Goal: Task Accomplishment & Management: Complete application form

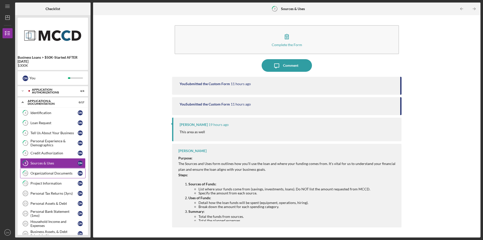
scroll to position [8, 0]
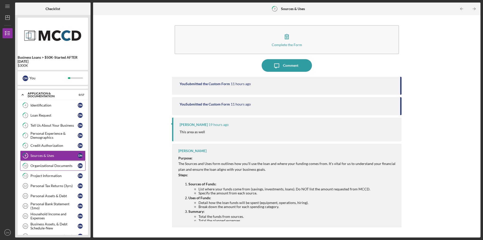
click at [46, 165] on div "Organizational Documents" at bounding box center [53, 166] width 47 height 4
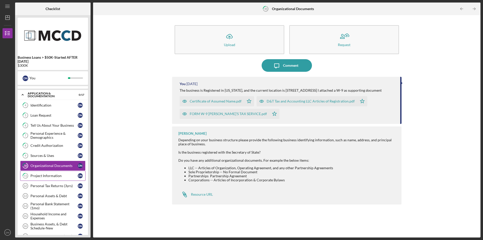
click at [46, 176] on div "Project Information" at bounding box center [53, 176] width 47 height 4
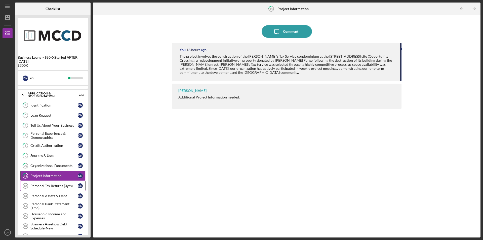
click at [42, 187] on div "Personal Tax Returns (3yrs)" at bounding box center [53, 186] width 47 height 4
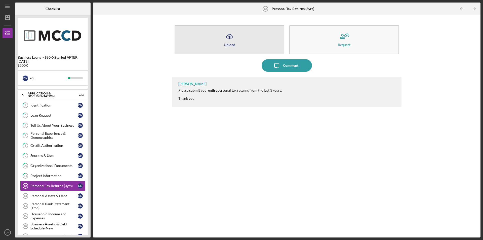
click at [229, 44] on div "Upload" at bounding box center [229, 45] width 11 height 4
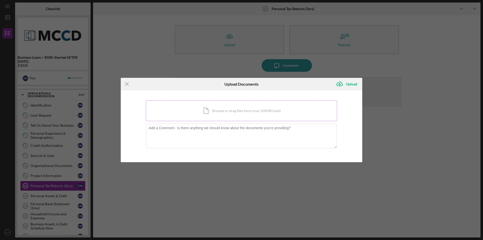
click at [222, 111] on div "Icon/Document Browse or drag files here (max 100MB total) Tap to choose files o…" at bounding box center [241, 110] width 191 height 21
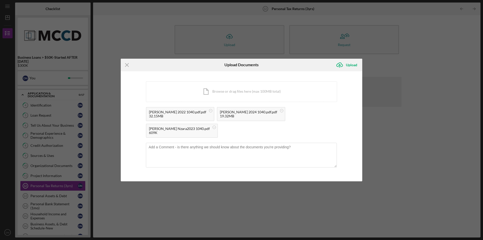
click at [158, 41] on div "Icon/Menu Close Upload Documents Icon/Upload Upload You're uploading documents …" at bounding box center [241, 120] width 483 height 240
click at [352, 70] on div "Upload" at bounding box center [351, 65] width 11 height 10
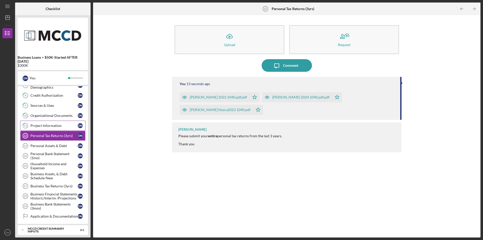
scroll to position [58, 0]
click at [46, 185] on div "Business Tax Returns (3yrs)" at bounding box center [53, 186] width 47 height 4
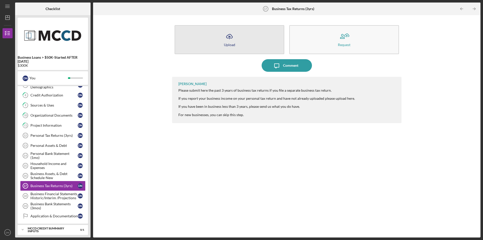
click at [230, 43] on div "Upload" at bounding box center [229, 45] width 11 height 4
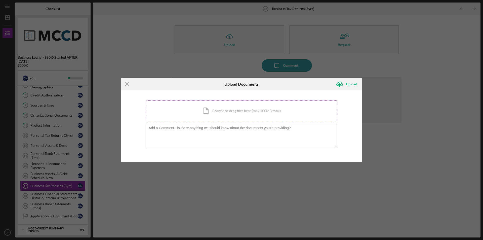
click at [232, 114] on div "Icon/Document Browse or drag files here (max 100MB total) Tap to choose files o…" at bounding box center [241, 110] width 191 height 21
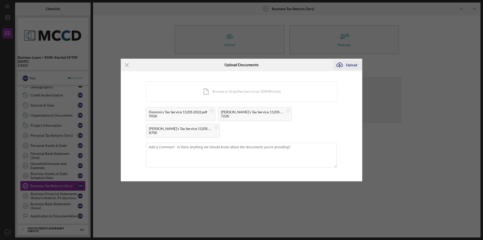
click at [351, 65] on div "Upload" at bounding box center [351, 65] width 11 height 10
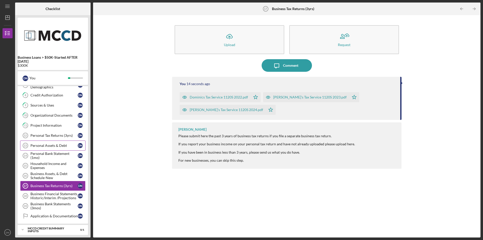
click at [41, 146] on div "Personal Assets & Debt" at bounding box center [53, 146] width 47 height 4
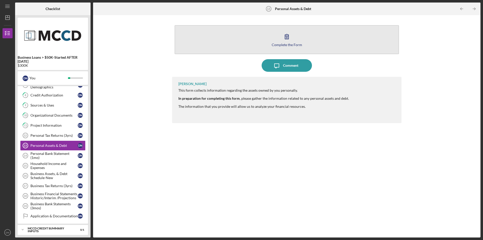
click at [286, 38] on icon "button" at bounding box center [287, 36] width 4 height 5
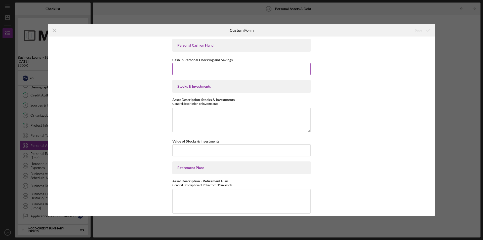
click at [210, 66] on input "Cash in Personal Checking and Savings" at bounding box center [241, 69] width 138 height 12
click at [218, 68] on input "Cash in Personal Checking and Savings" at bounding box center [241, 69] width 138 height 12
type input "$3"
type input "$27,000"
click at [55, 29] on icon "Icon/Menu Close" at bounding box center [54, 30] width 13 height 13
